Goal: Find specific page/section: Find specific page/section

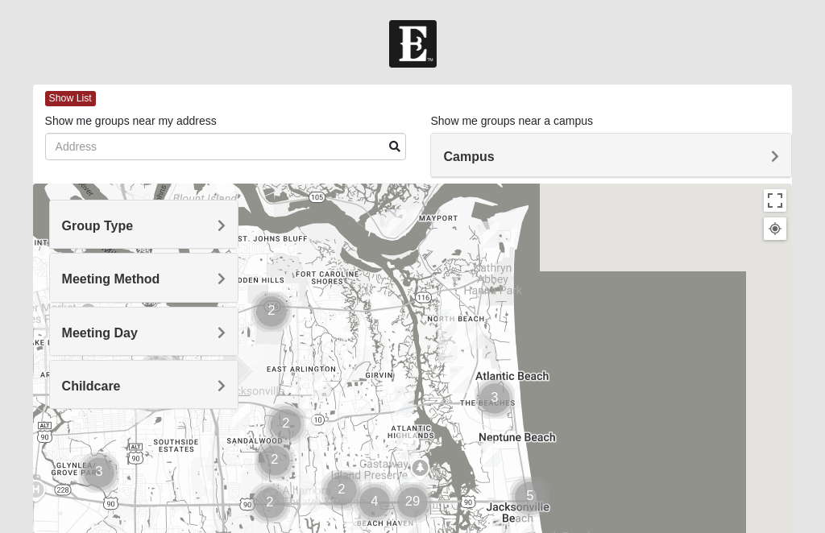
click at [134, 226] on span "Group Type" at bounding box center [98, 226] width 72 height 14
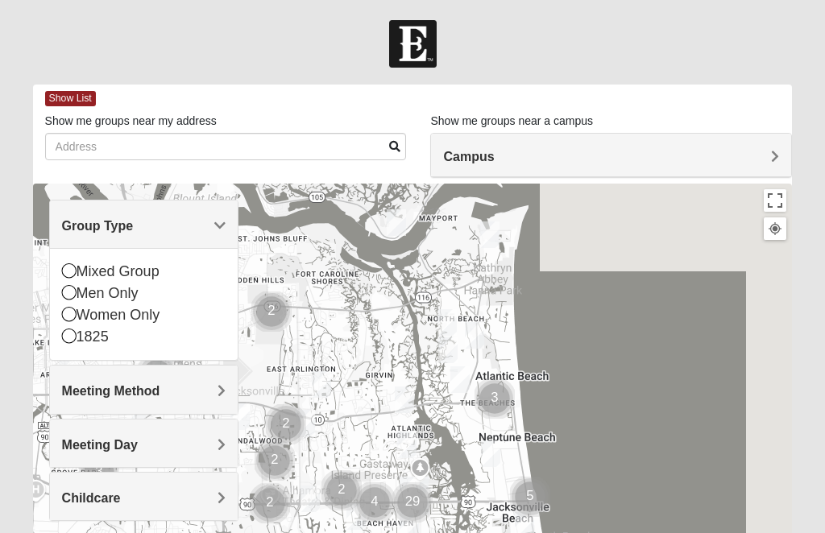
click at [71, 267] on icon at bounding box center [69, 270] width 14 height 14
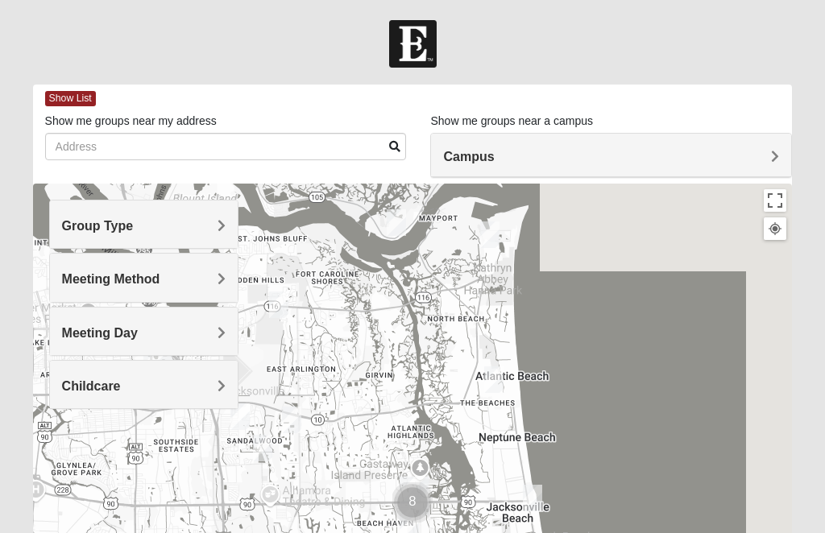
click at [205, 280] on h4 "Meeting Method" at bounding box center [144, 278] width 164 height 15
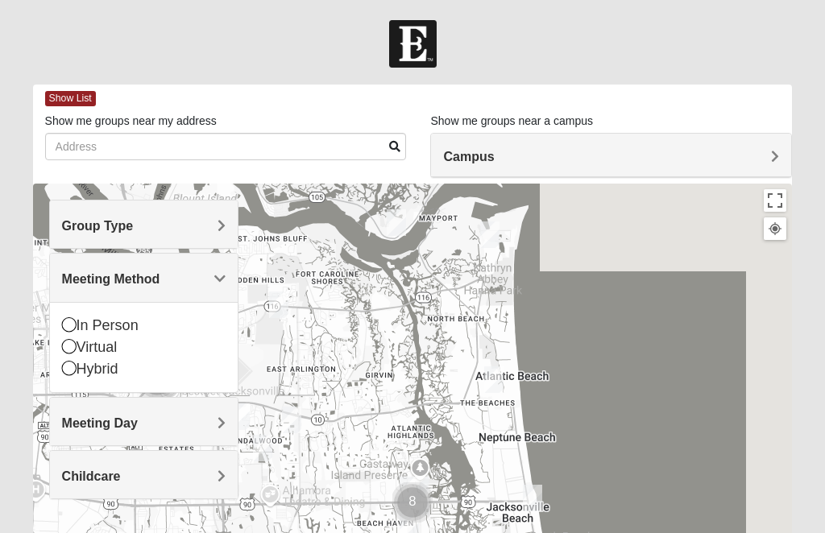
click at [143, 325] on div "In Person" at bounding box center [144, 326] width 164 height 22
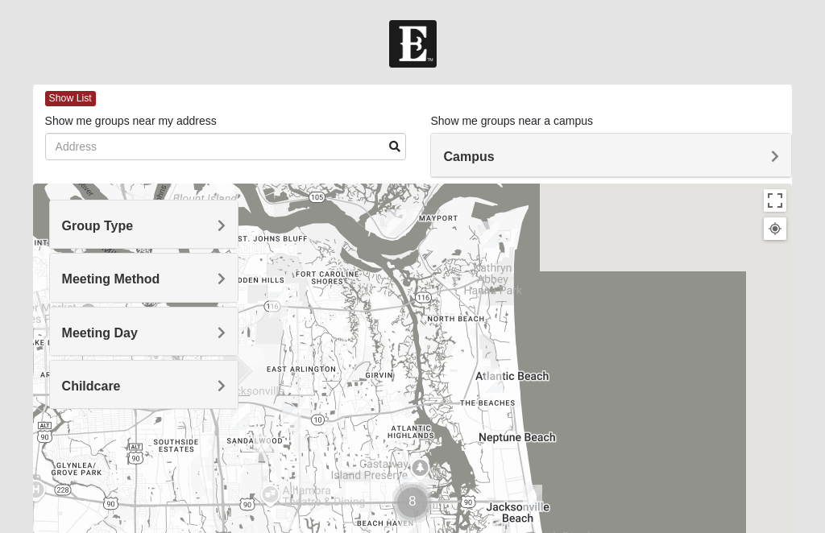
click at [198, 333] on h4 "Meeting Day" at bounding box center [144, 332] width 164 height 15
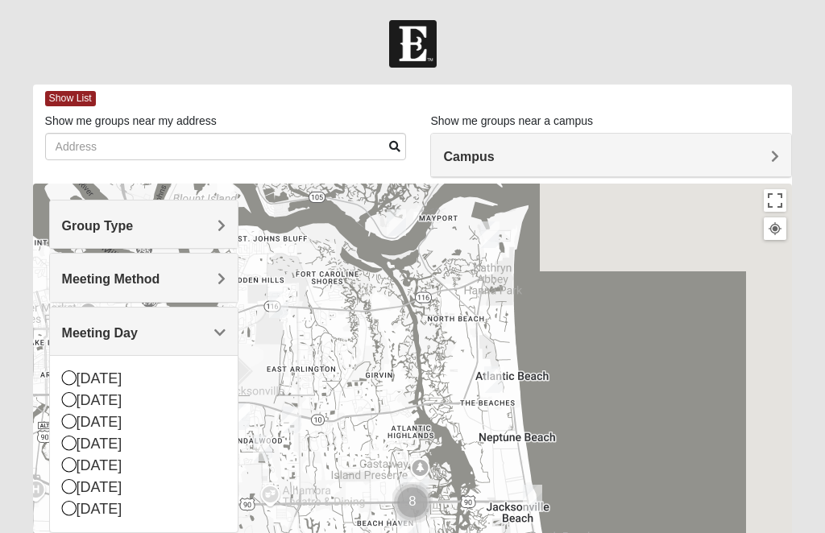
click at [128, 421] on div "[DATE]" at bounding box center [144, 423] width 164 height 22
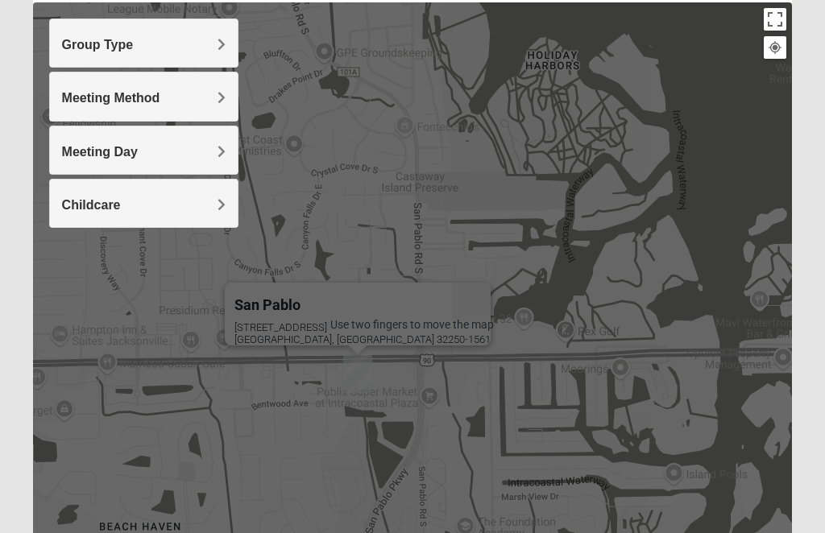
scroll to position [183, 0]
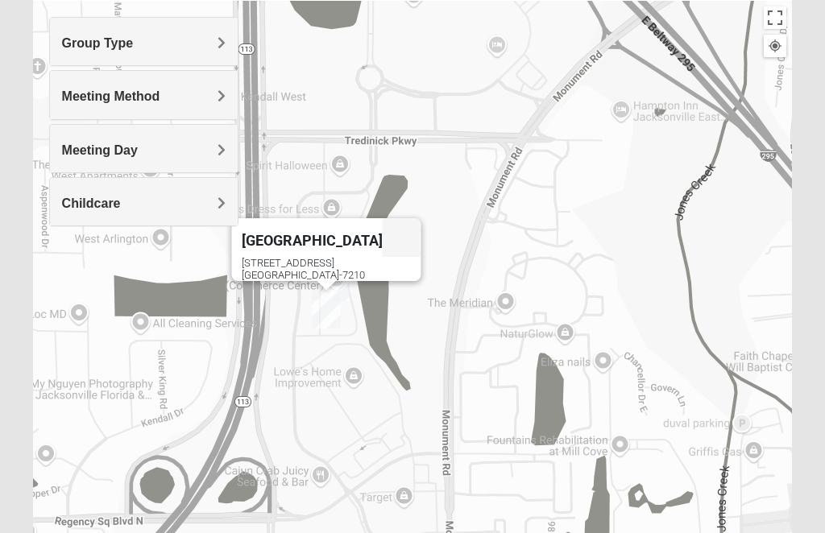
click at [299, 235] on span "[GEOGRAPHIC_DATA]" at bounding box center [311, 240] width 141 height 17
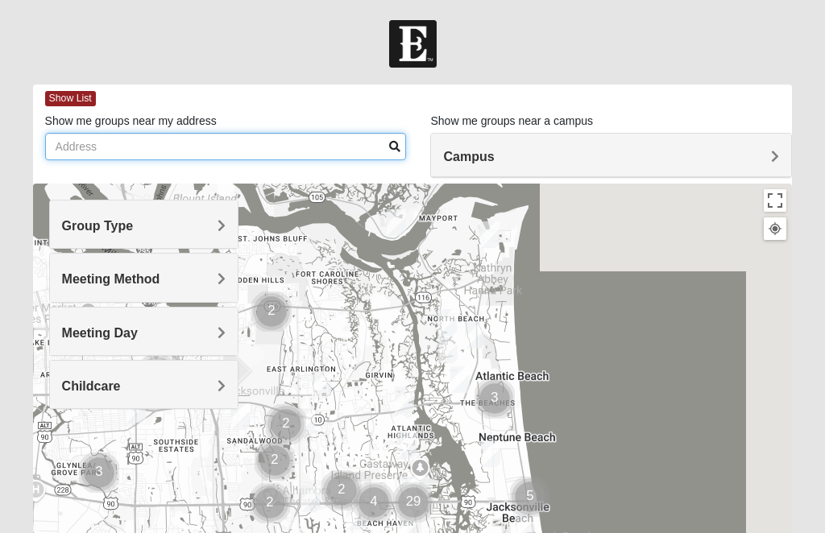
click at [318, 149] on input "Show me groups near my address" at bounding box center [226, 146] width 362 height 27
click at [388, 138] on input "[STREET_ADDRESS][PERSON_NAME]" at bounding box center [226, 146] width 362 height 27
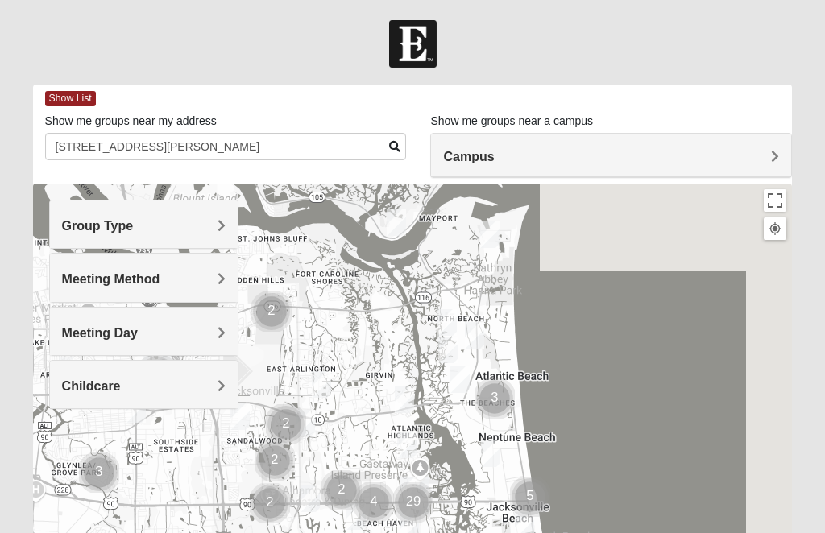
type input "[STREET_ADDRESS][PERSON_NAME]"
click at [651, 350] on div at bounding box center [413, 506] width 760 height 644
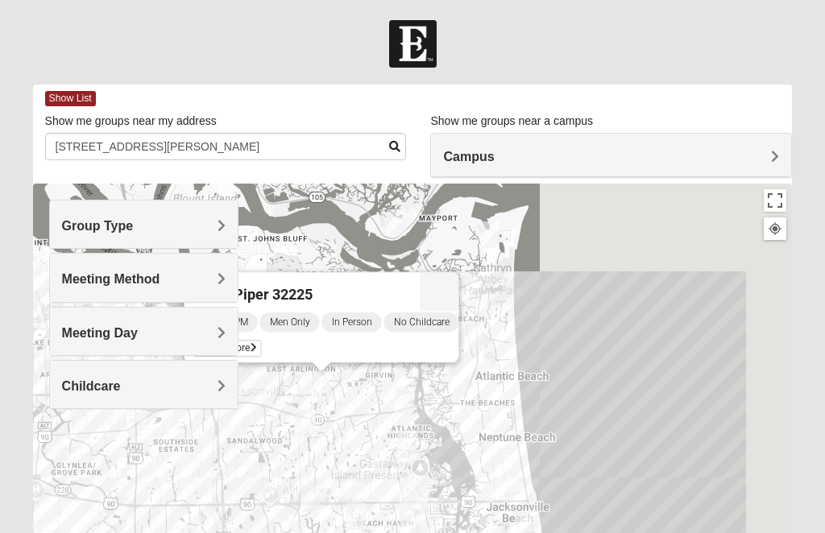
click at [618, 368] on div "Mens Piper 32225 [DATE] PM Men Only In Person No Childcare Learn More" at bounding box center [413, 506] width 760 height 644
click at [284, 222] on div "Mens Piper 32225 [DATE] PM Men Only In Person No Childcare Learn More" at bounding box center [413, 506] width 760 height 644
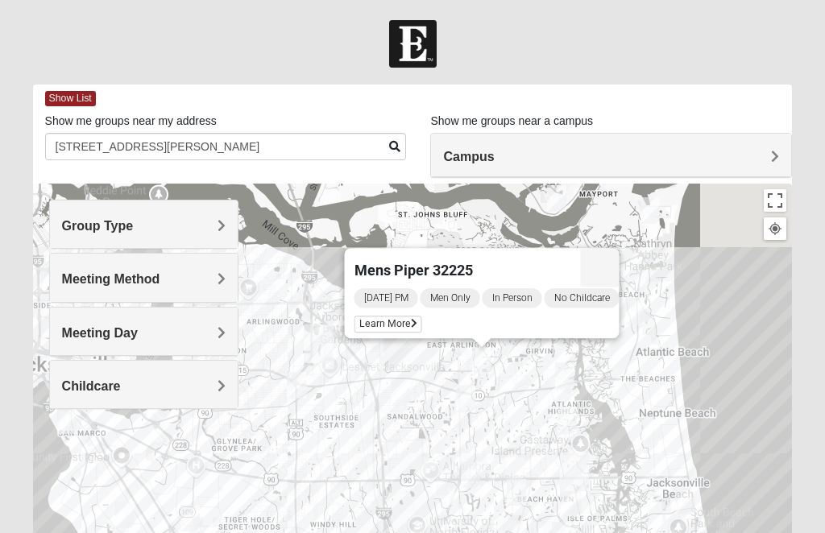
click at [391, 312] on div "[DATE] PM Men Only In Person No Childcare Learn More" at bounding box center [486, 313] width 265 height 52
click at [395, 327] on span "Learn More" at bounding box center [388, 324] width 68 height 17
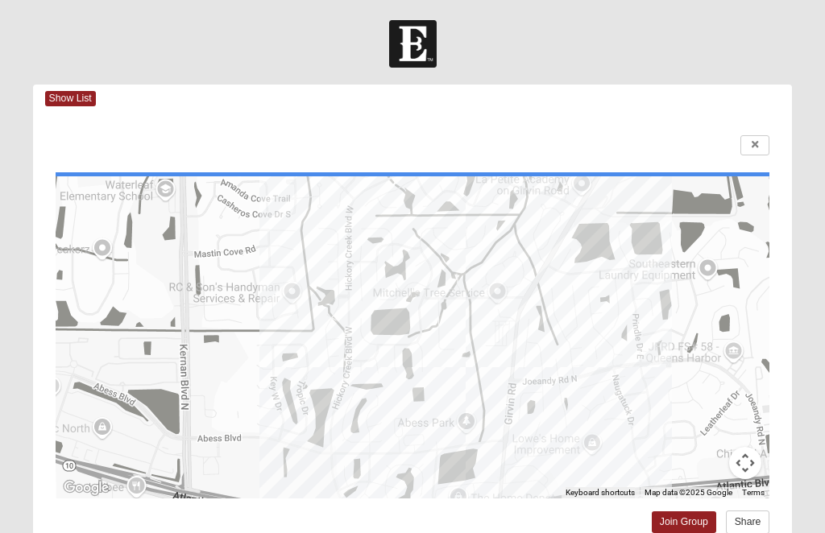
click at [77, 102] on span "Show List" at bounding box center [70, 98] width 51 height 15
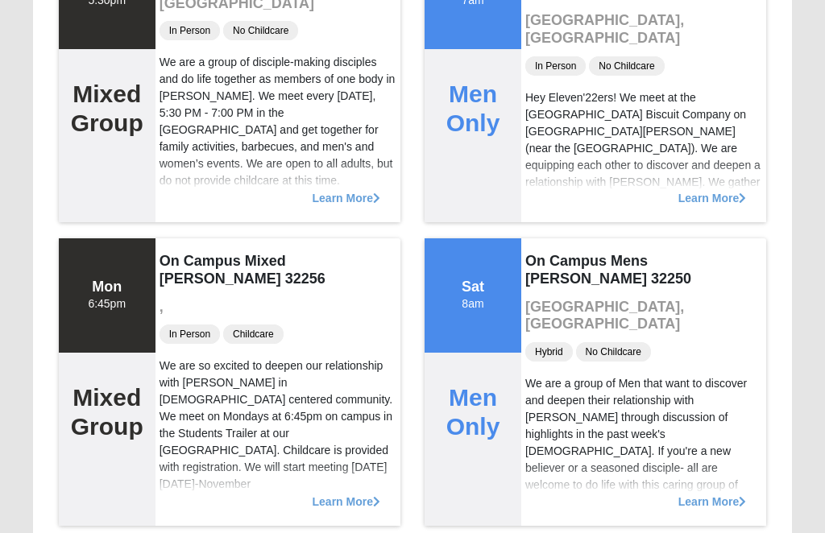
scroll to position [3610, 0]
